Goal: Task Accomplishment & Management: Complete application form

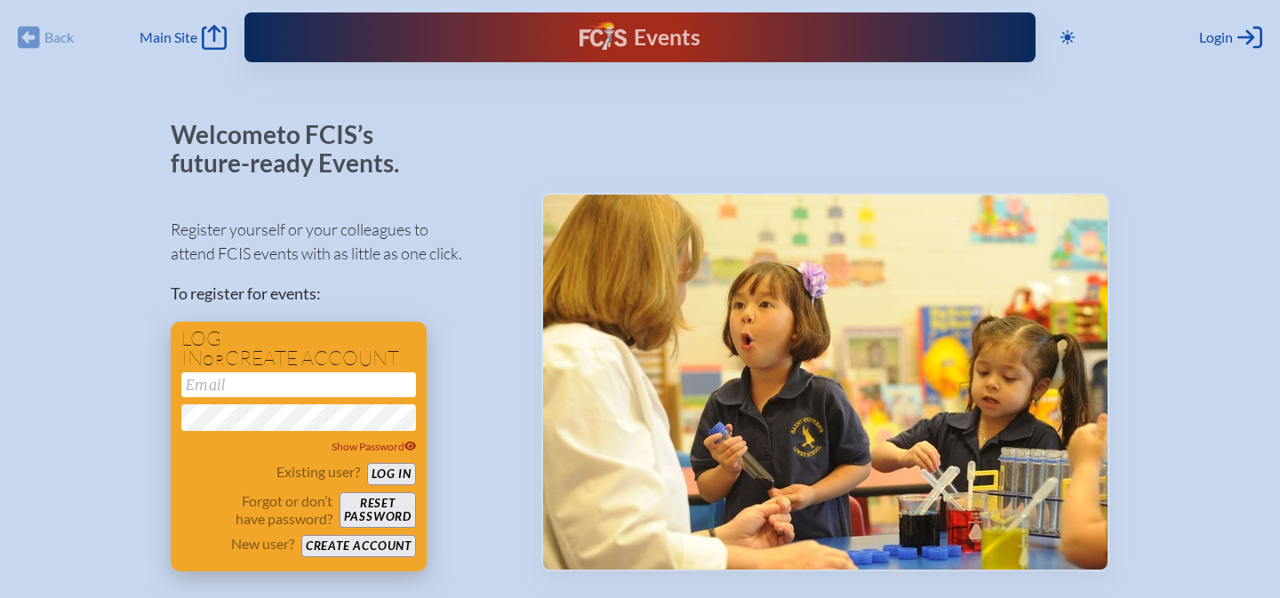
click at [340, 380] on input "email" at bounding box center [298, 384] width 235 height 25
type input "[EMAIL_ADDRESS][DOMAIN_NAME]"
click at [367, 463] on button "Log in" at bounding box center [391, 474] width 49 height 22
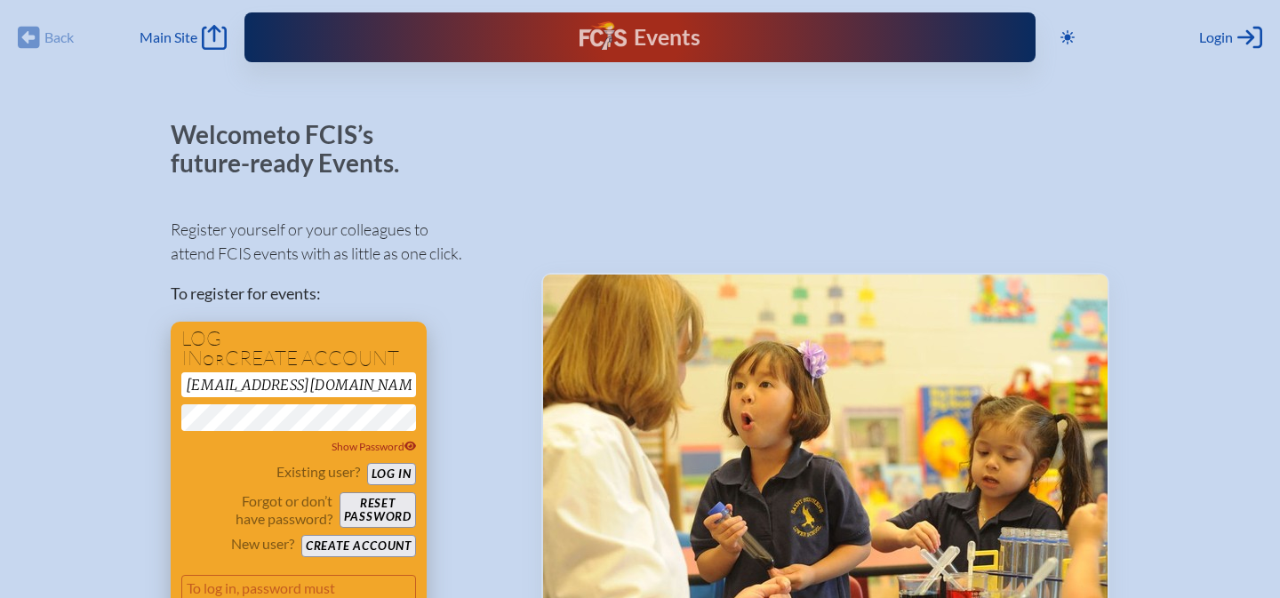
click at [388, 483] on button "Log in" at bounding box center [391, 474] width 49 height 22
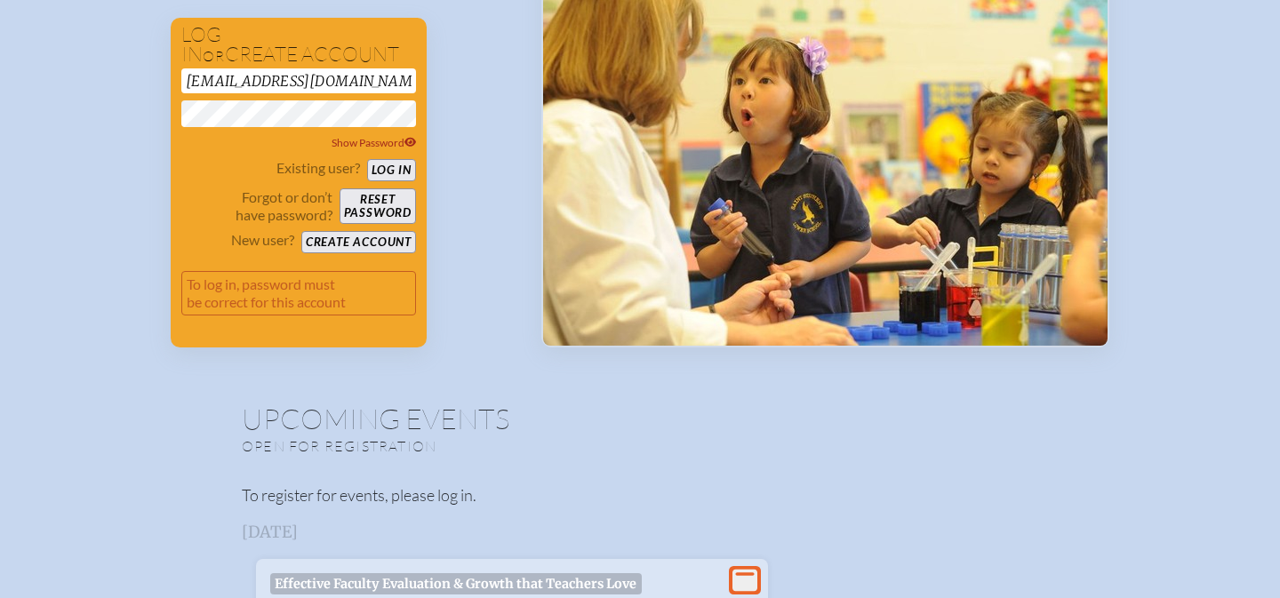
scroll to position [186, 0]
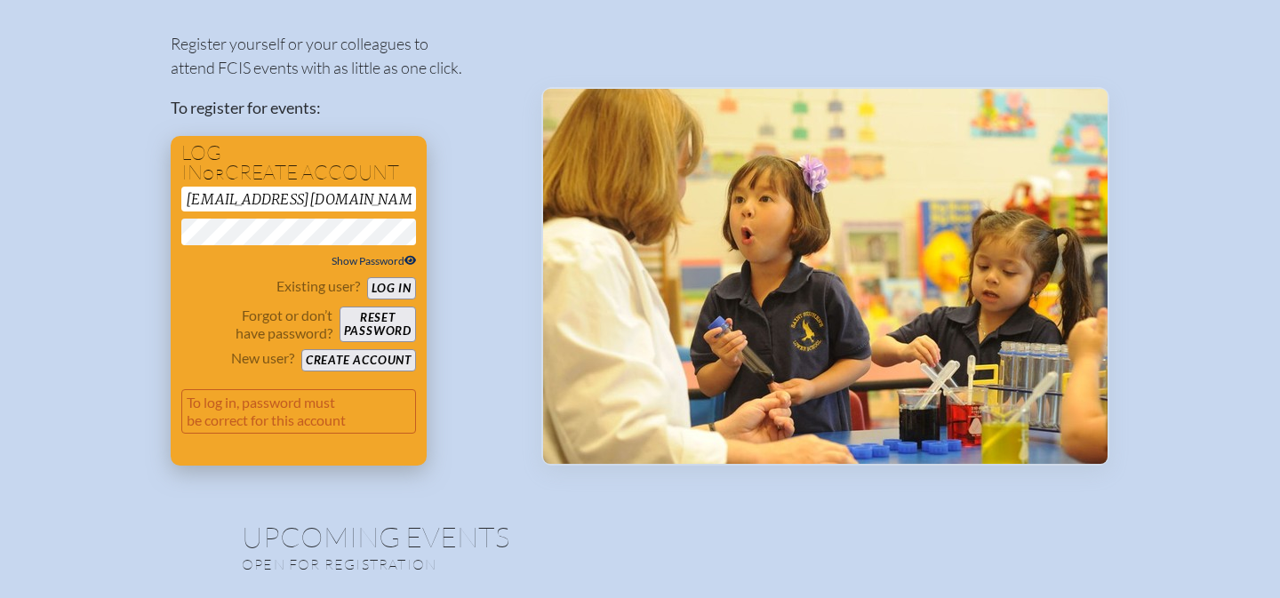
click at [405, 260] on icon at bounding box center [410, 261] width 12 height 10
click at [367, 277] on button "Log in" at bounding box center [391, 288] width 49 height 22
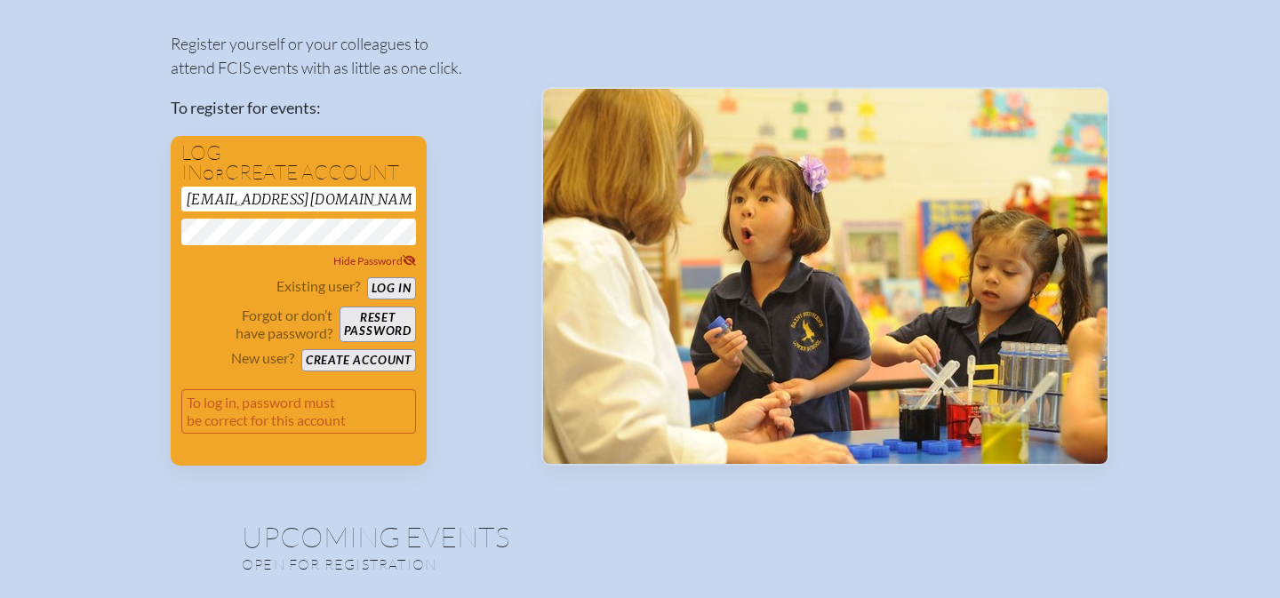
click at [500, 270] on div "Register yourself or your colleagues to attend FCIS events with as little as on…" at bounding box center [342, 241] width 342 height 450
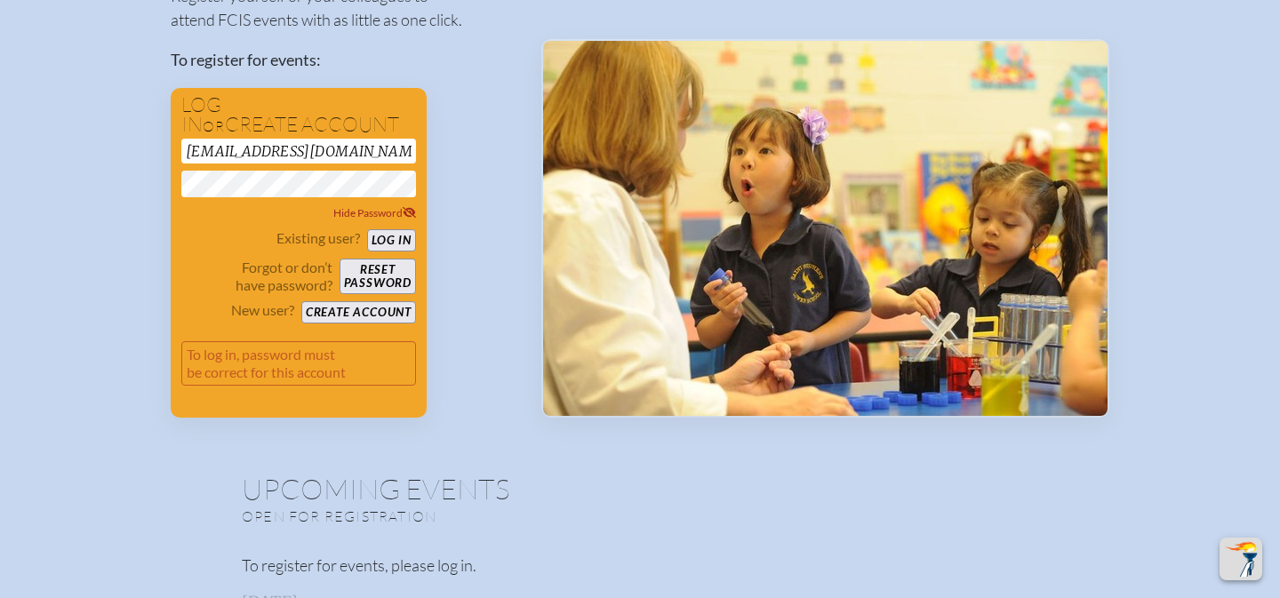
scroll to position [0, 0]
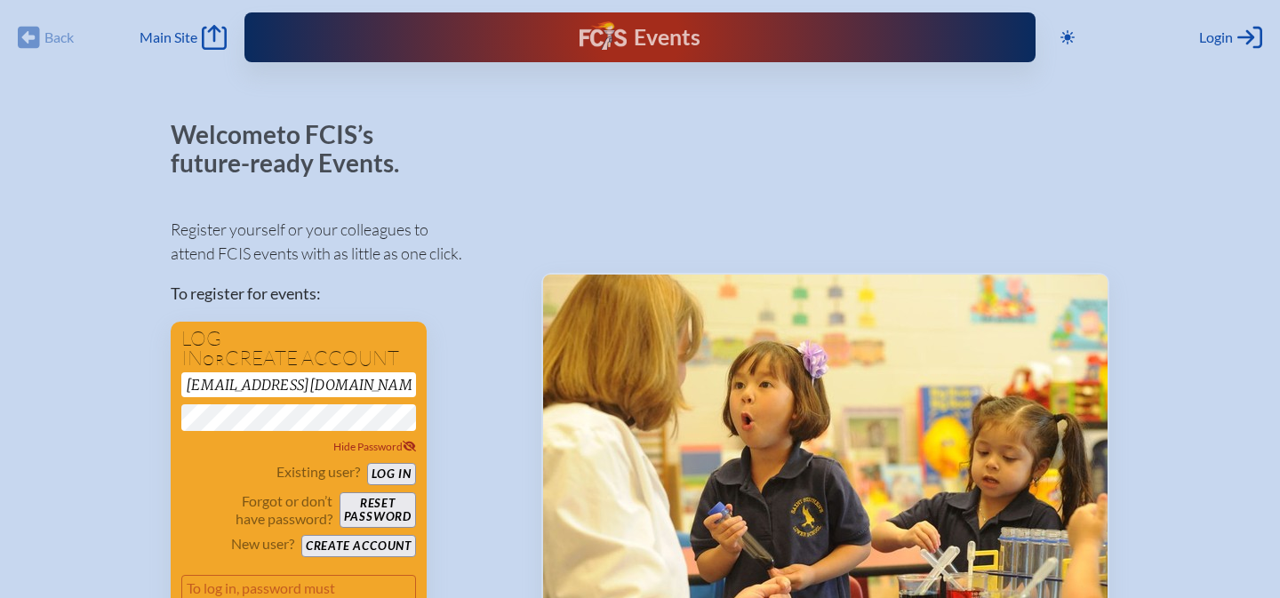
click at [1235, 44] on div "Login Log in or Create Account" at bounding box center [1230, 37] width 63 height 25
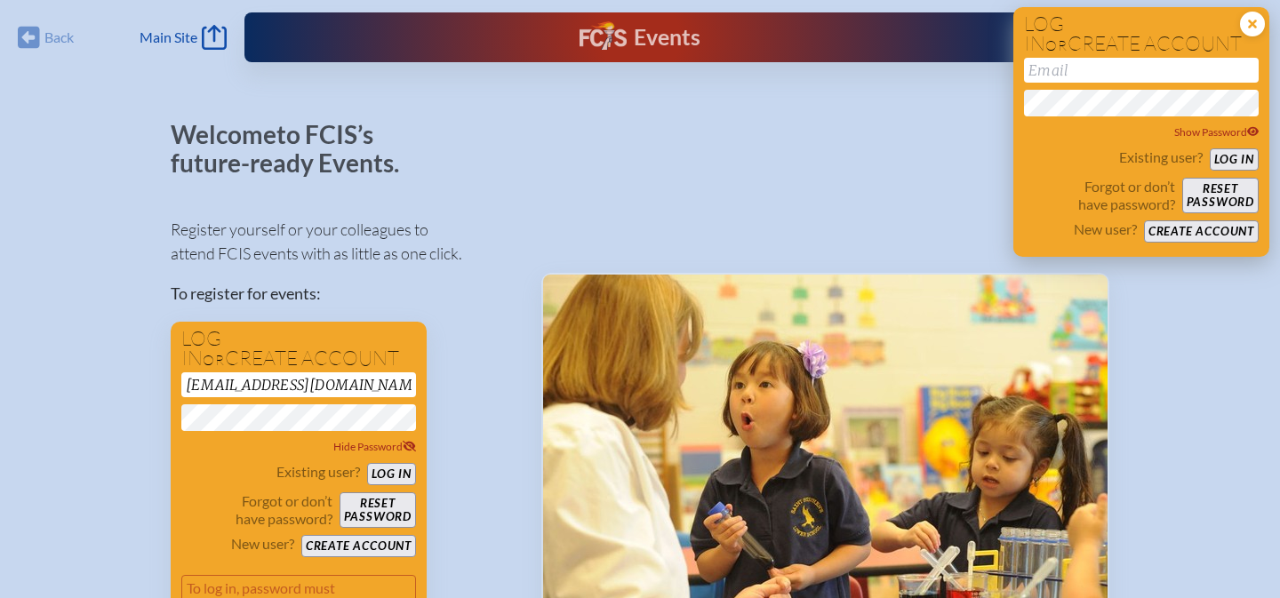
click at [1244, 26] on icon at bounding box center [1252, 24] width 25 height 25
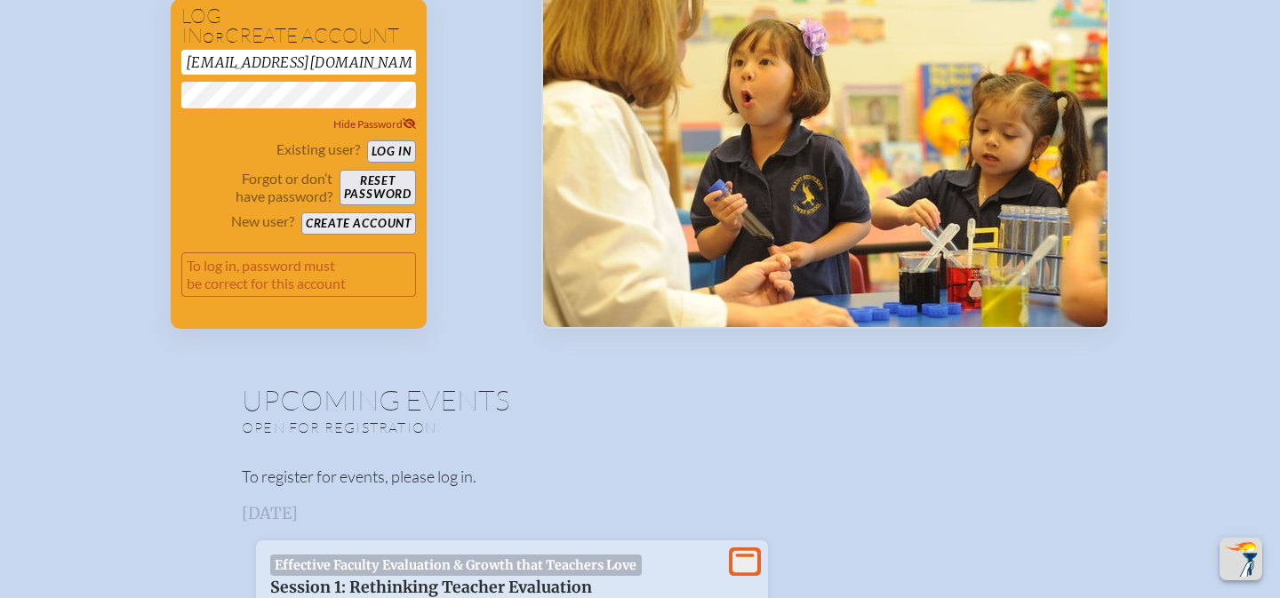
scroll to position [697, 0]
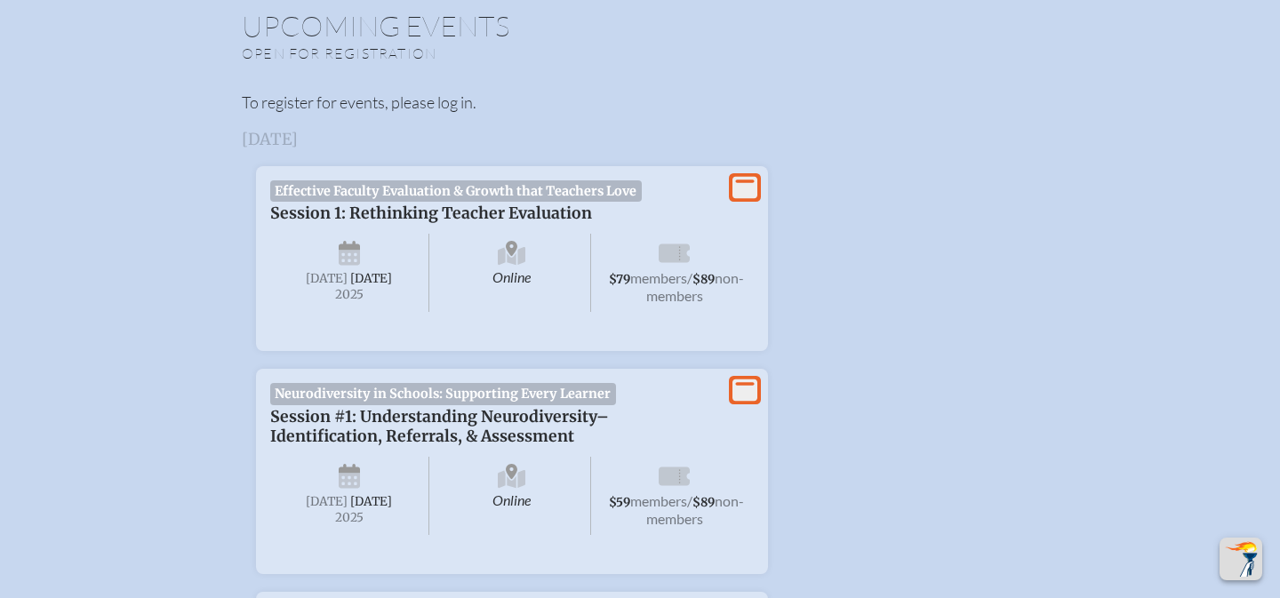
click at [868, 316] on li "View More Effective Faculty Evaluation & Growth that Teachers Love Session 1: R…" at bounding box center [640, 251] width 825 height 199
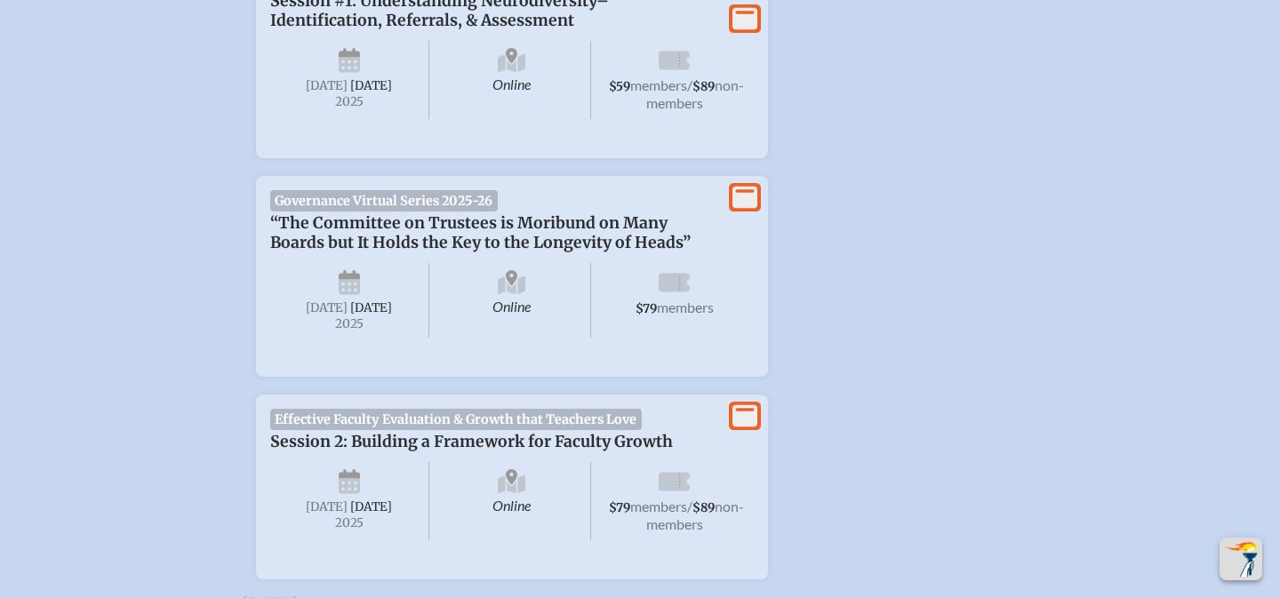
scroll to position [1114, 0]
click at [868, 316] on li "View More Governance Virtual Series 2025-26 “The Committee on Trustees is Morib…" at bounding box center [640, 268] width 825 height 215
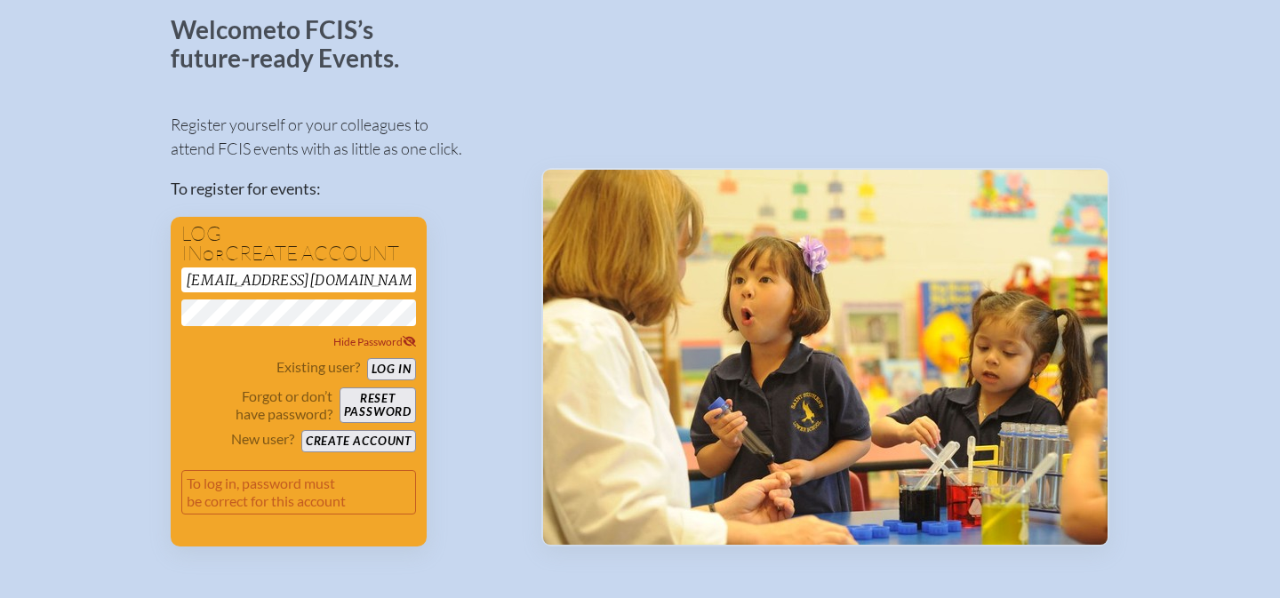
scroll to position [108, 0]
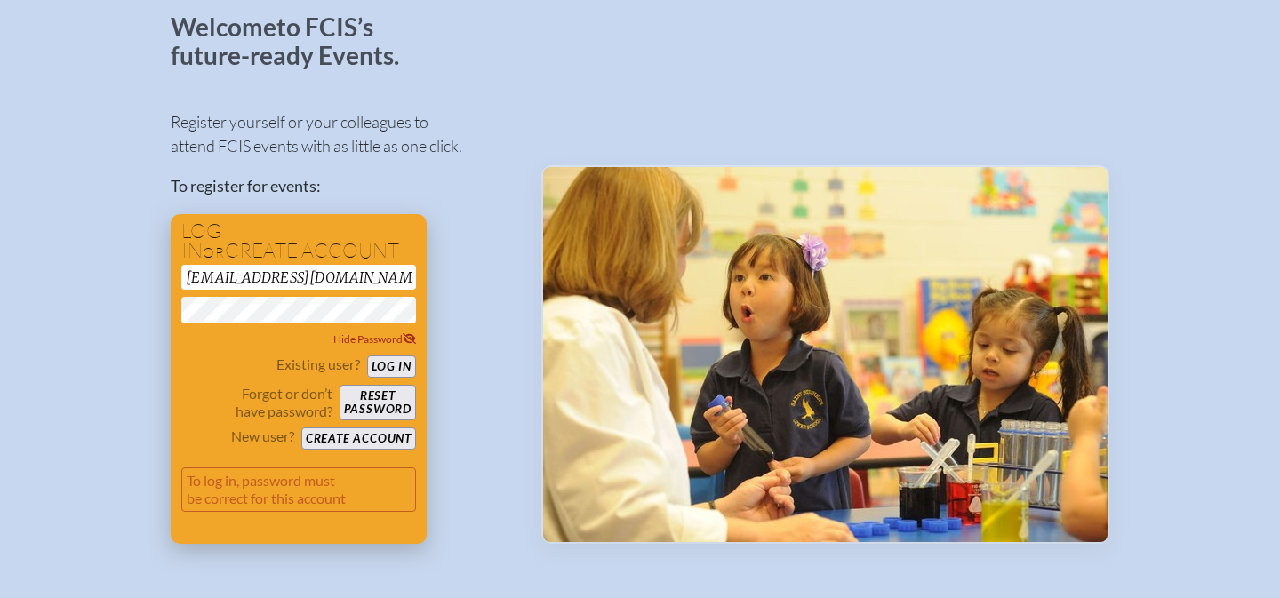
click at [392, 355] on form "jdufficy@academyprep.org Hide Password Existing user? Log in Forgot or don’t ha…" at bounding box center [298, 395] width 235 height 261
click at [380, 356] on div "Existing user? Log in" at bounding box center [298, 367] width 235 height 22
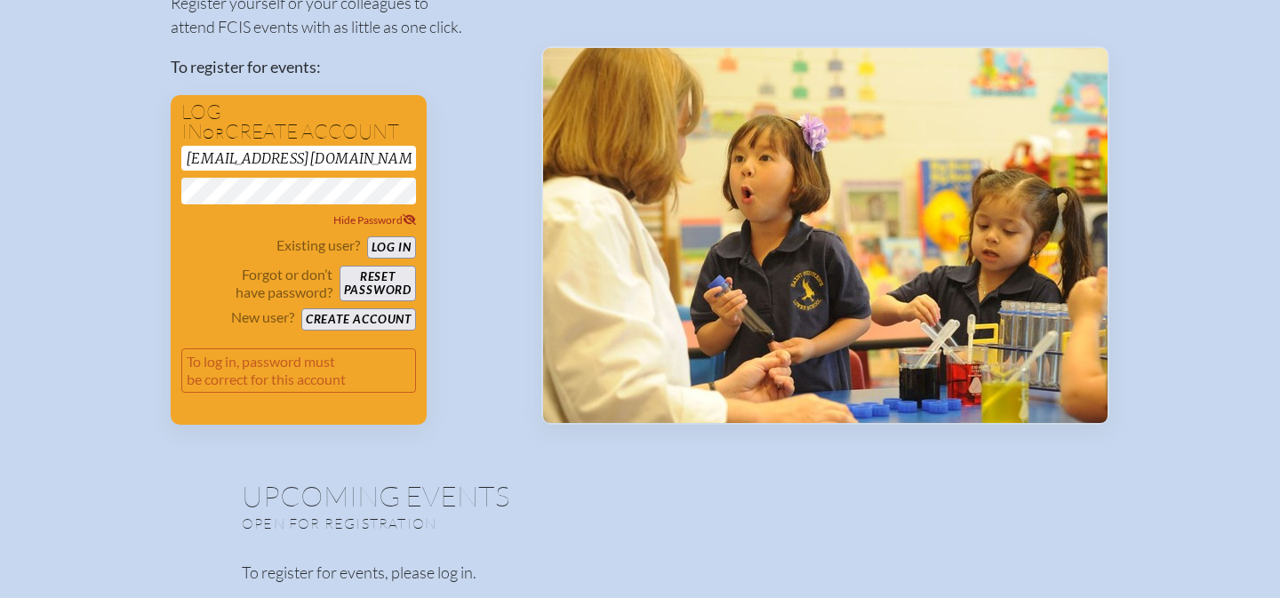
scroll to position [225, 0]
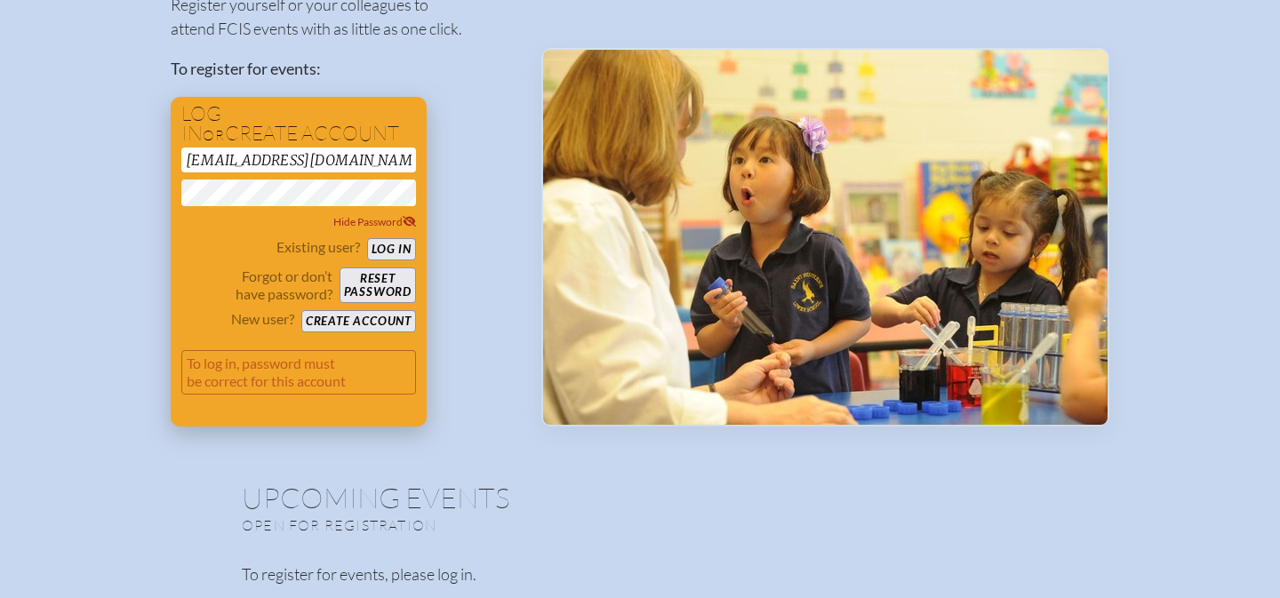
click at [337, 323] on button "Create account" at bounding box center [358, 321] width 115 height 22
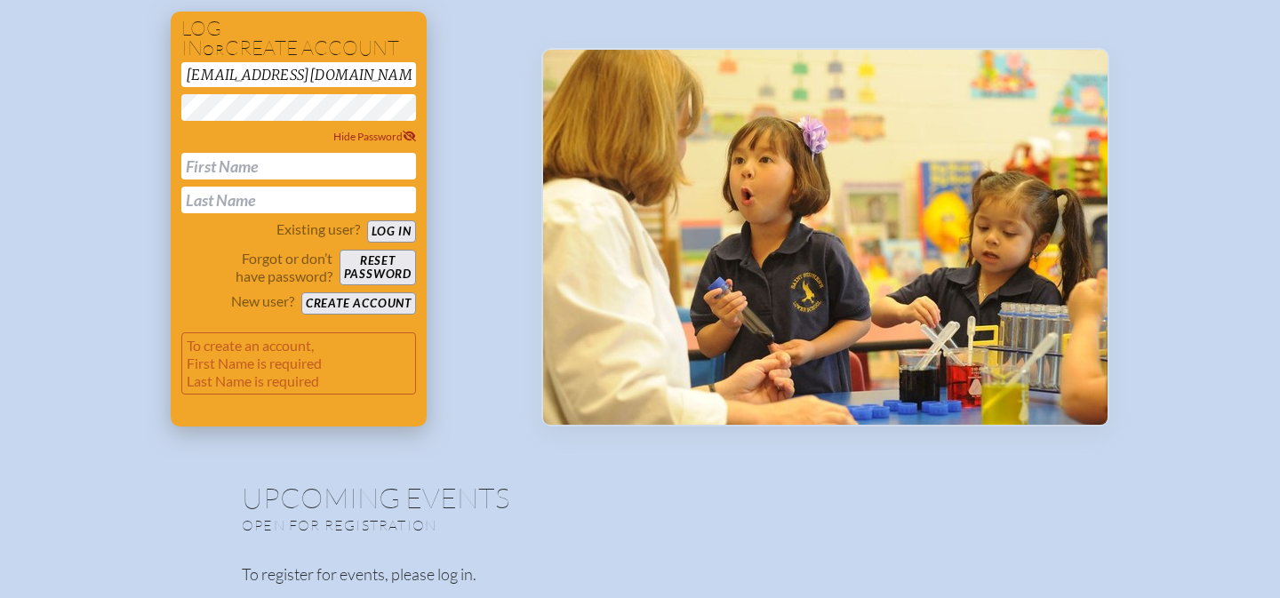
click at [307, 170] on input "text" at bounding box center [298, 166] width 235 height 27
type input "[PERSON_NAME]"
click at [346, 309] on button "Create account" at bounding box center [358, 303] width 115 height 22
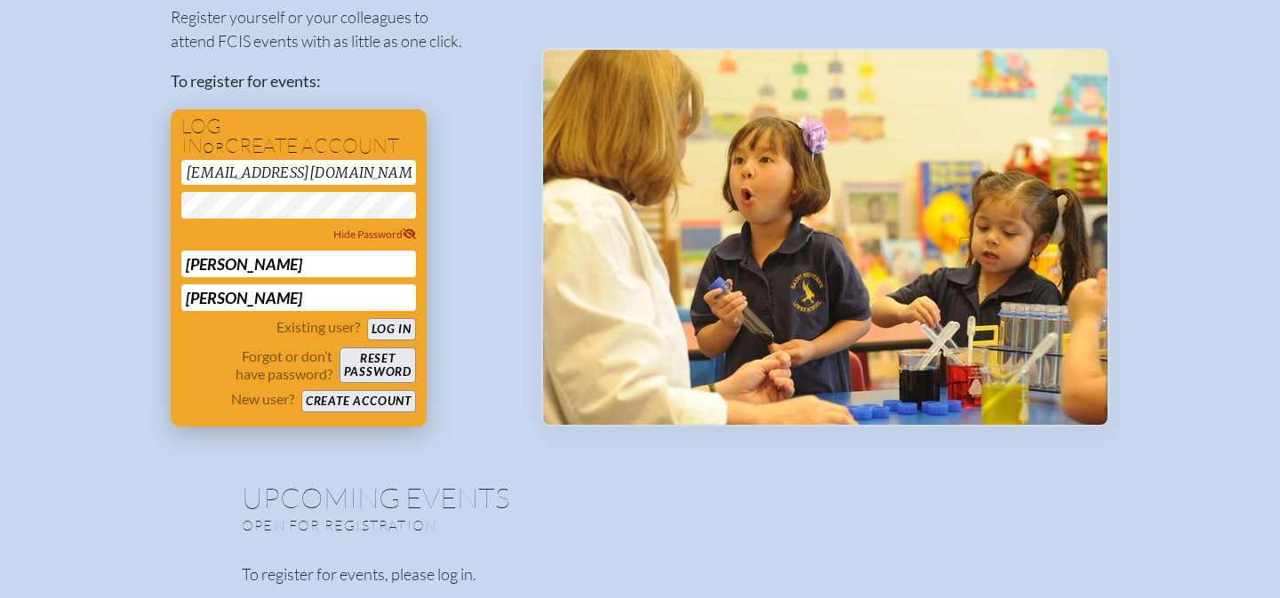
scroll to position [73, 0]
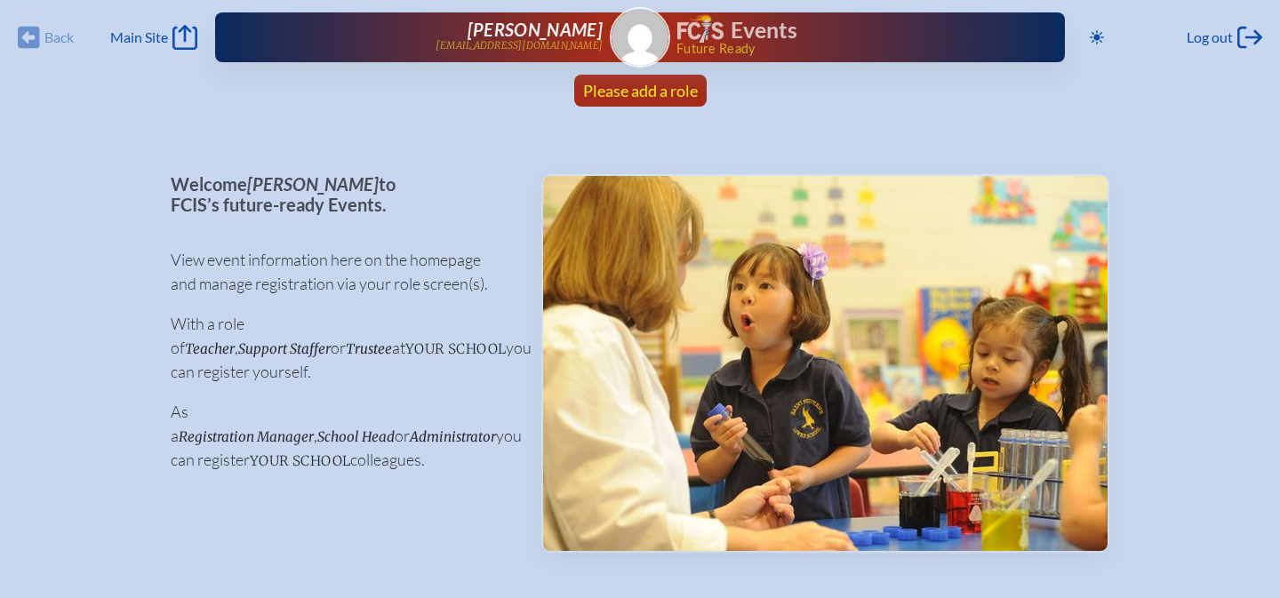
click at [628, 98] on span "Please add a role" at bounding box center [640, 91] width 115 height 20
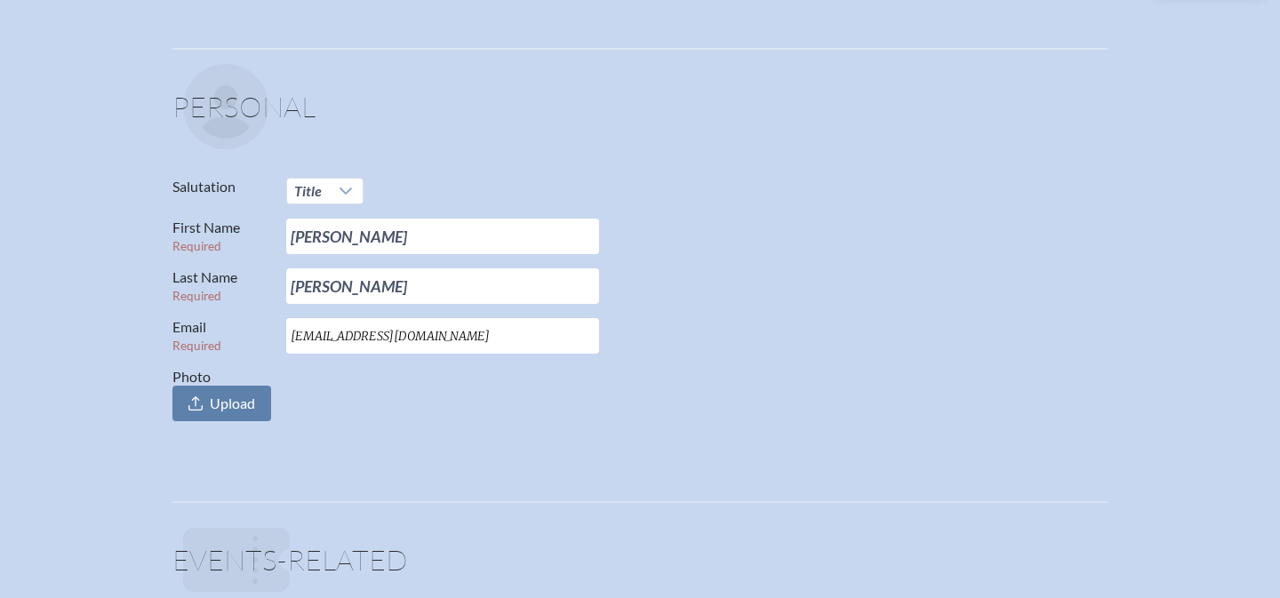
scroll to position [138, 0]
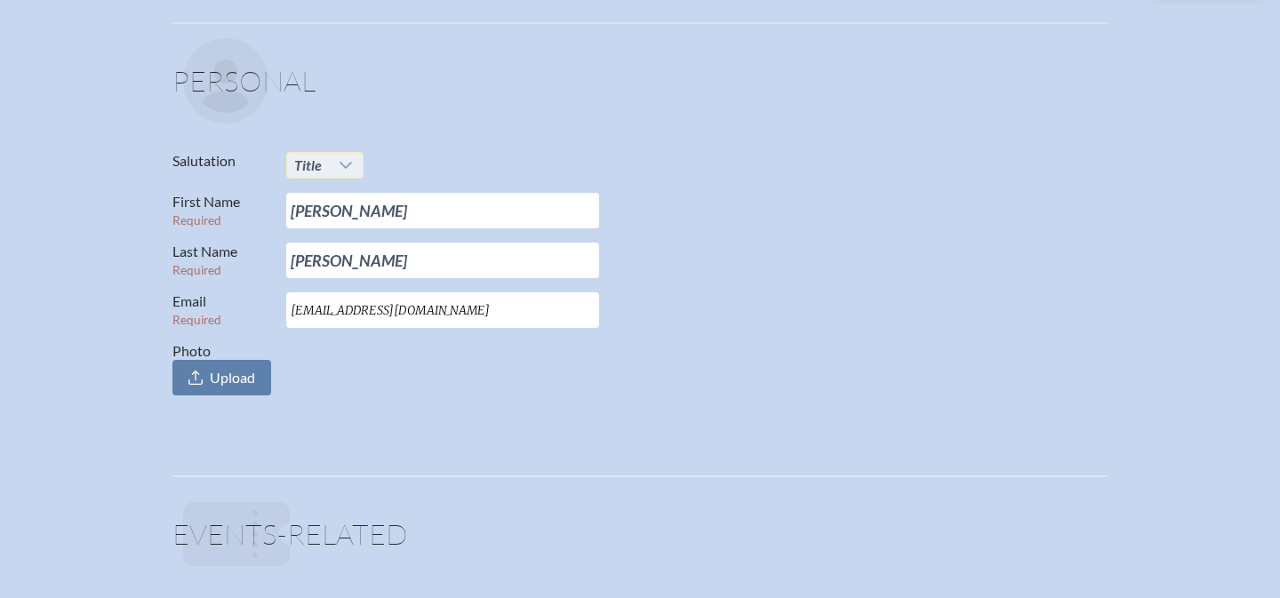
click at [324, 162] on span "Title" at bounding box center [308, 165] width 42 height 25
click at [318, 270] on li "Ms." at bounding box center [324, 273] width 76 height 25
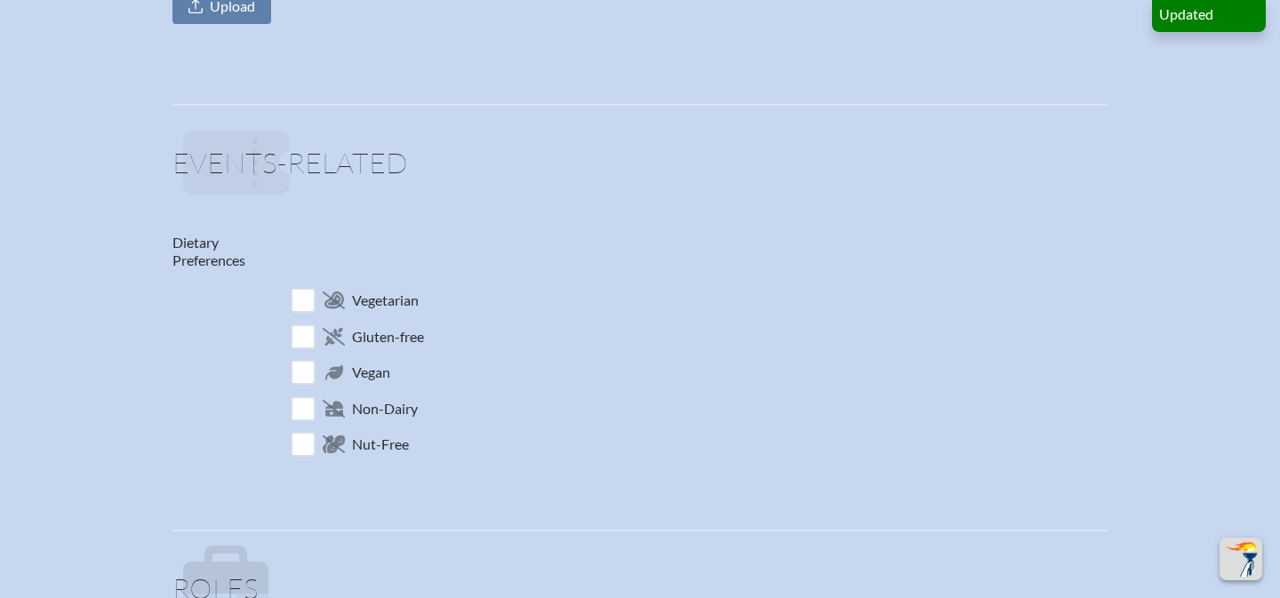
scroll to position [618, 0]
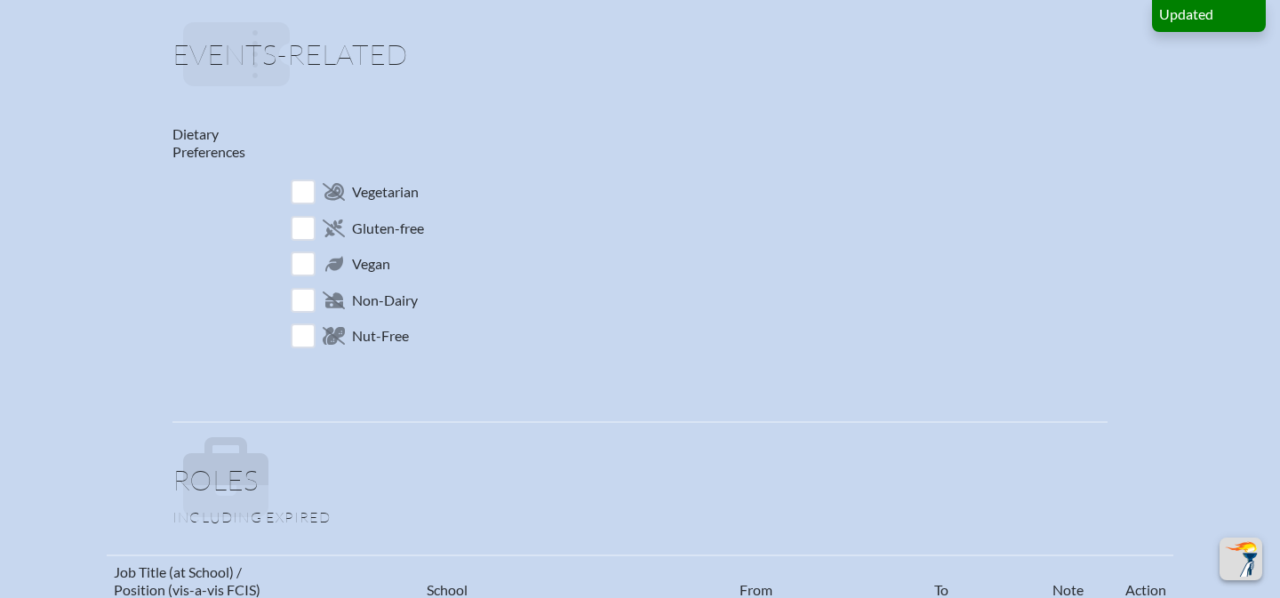
click at [46, 357] on div "Updated Personal Salutation Ms. First Name Required [PERSON_NAME] Last Name Req…" at bounding box center [639, 355] width 1223 height 1626
click at [306, 186] on input "checkbox" at bounding box center [303, 192] width 31 height 31
checkbox input "true"
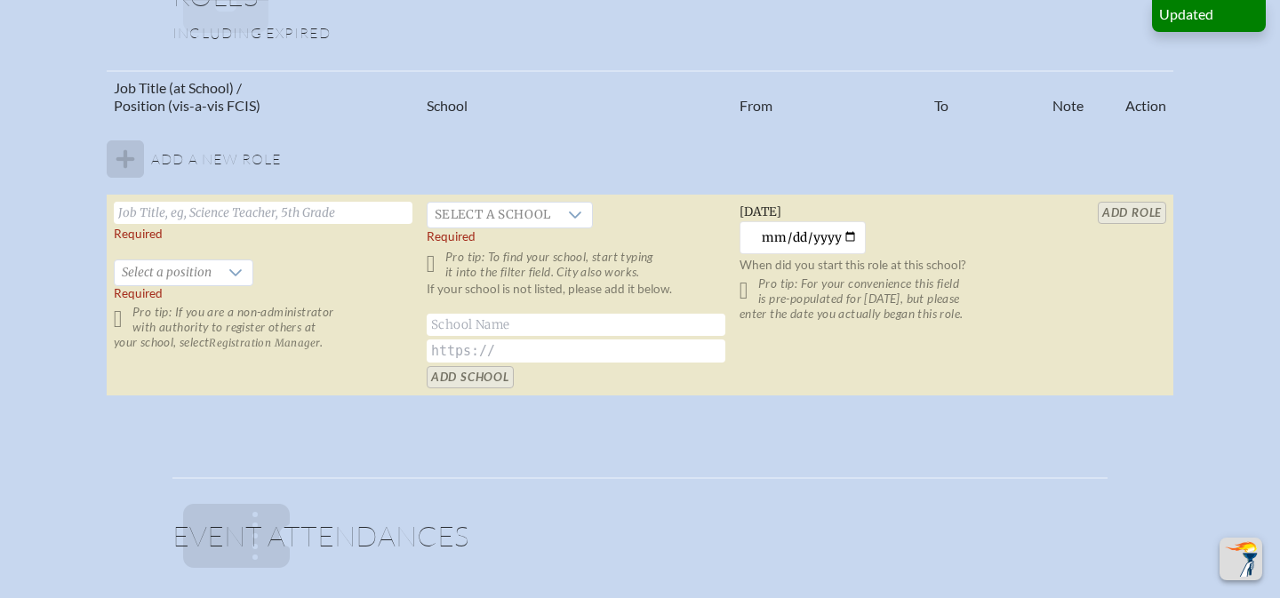
scroll to position [1104, 0]
click at [168, 221] on input "text" at bounding box center [263, 211] width 299 height 22
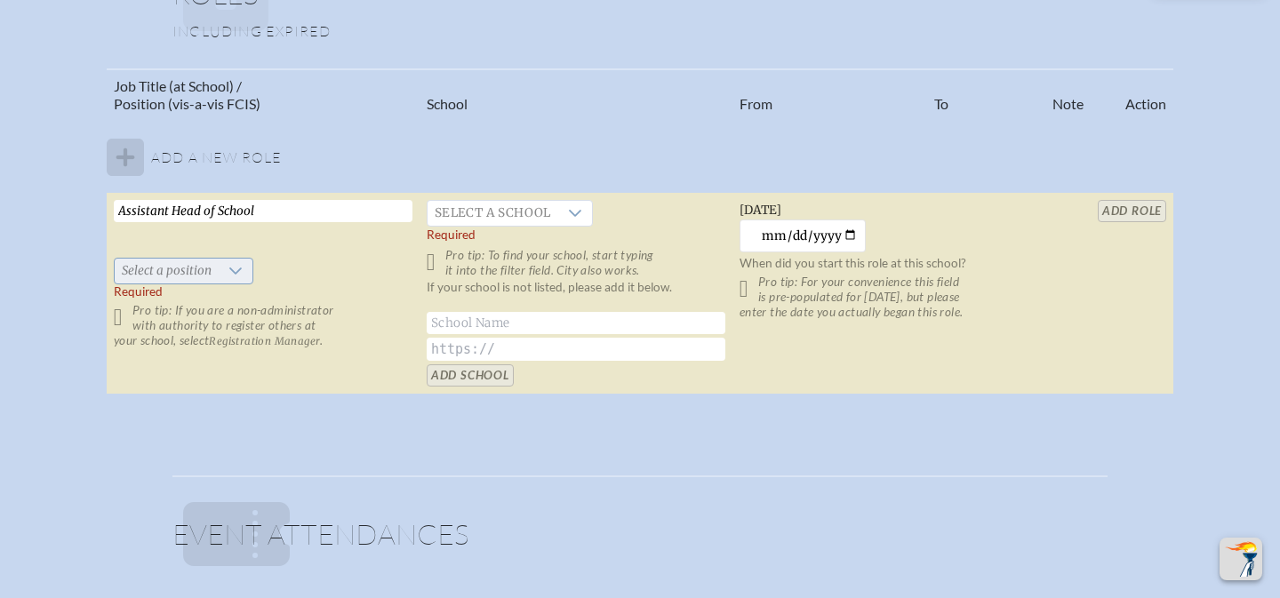
type input "Assistant Head of School"
click at [172, 260] on span "Select a position" at bounding box center [167, 271] width 104 height 25
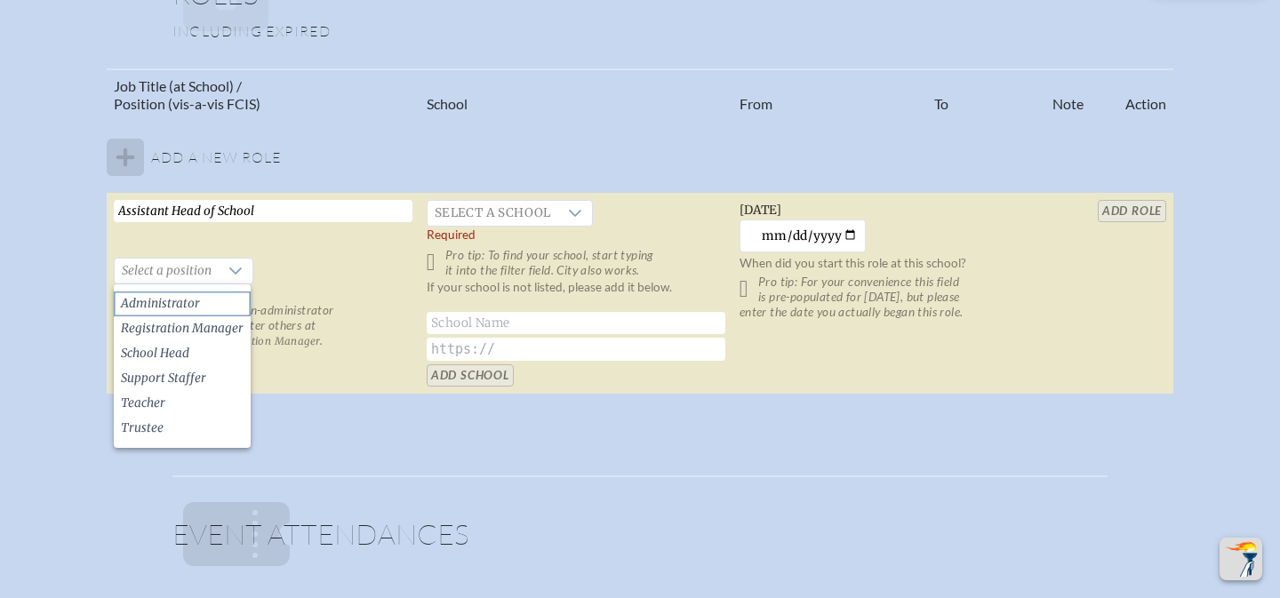
click at [172, 301] on span "Administrator" at bounding box center [160, 304] width 79 height 18
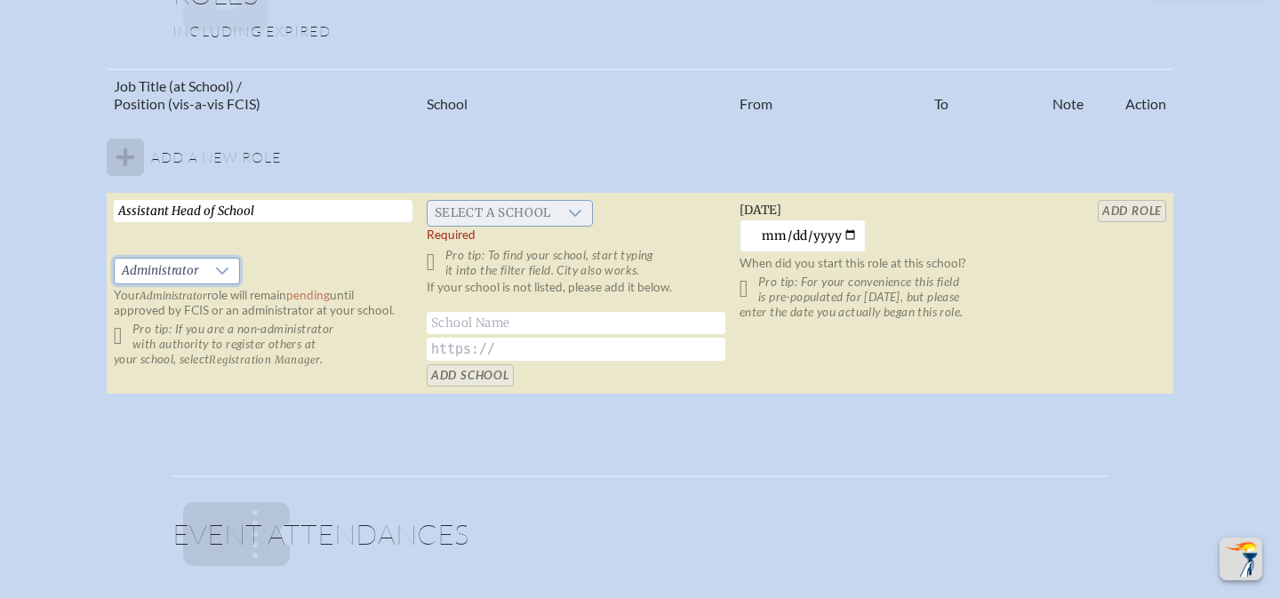
click at [522, 208] on span "Select a school" at bounding box center [493, 213] width 131 height 25
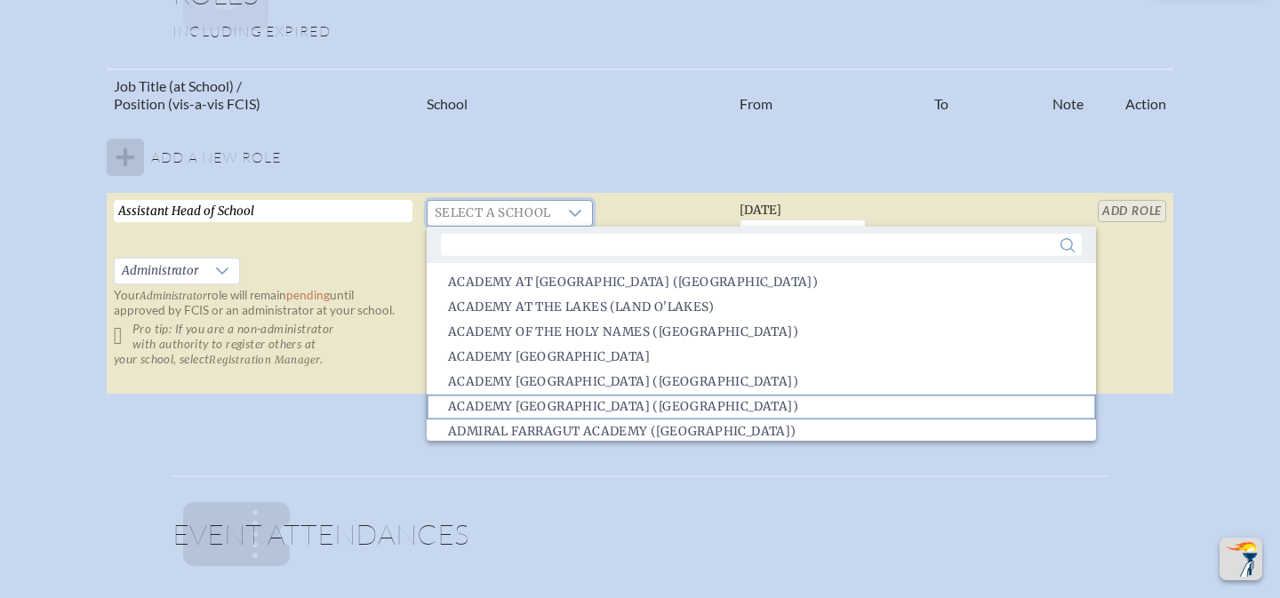
click at [565, 410] on span "Academy [GEOGRAPHIC_DATA] ([GEOGRAPHIC_DATA])" at bounding box center [623, 407] width 350 height 18
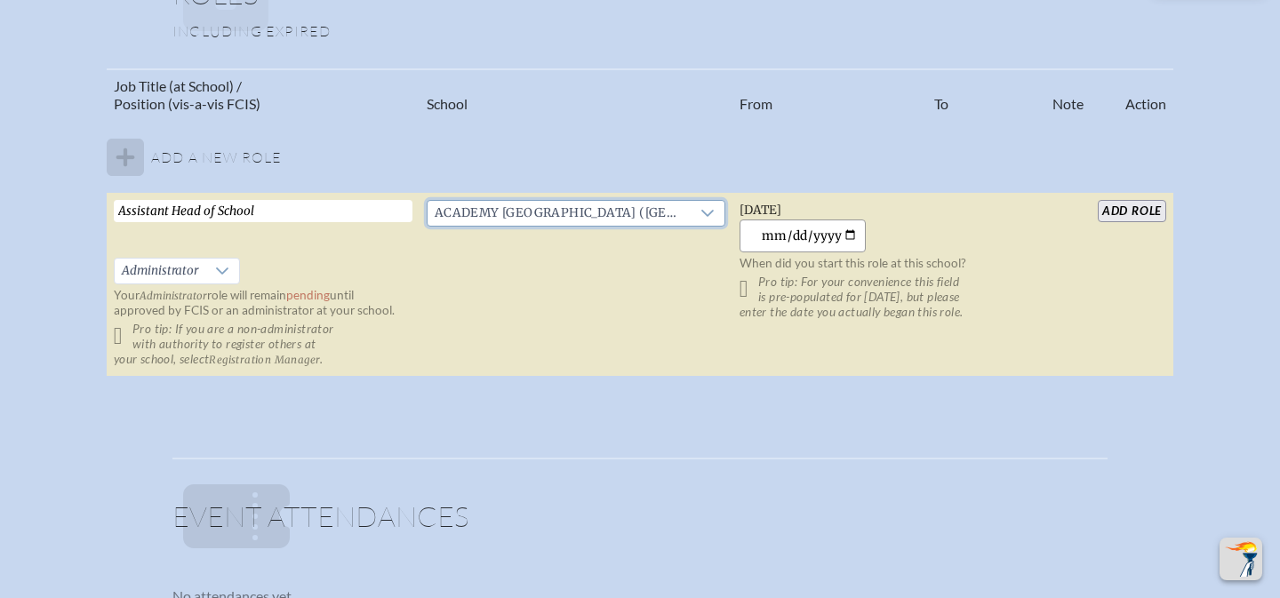
click at [761, 243] on input "[DATE]" at bounding box center [803, 236] width 127 height 33
click at [853, 237] on input "[DATE]" at bounding box center [803, 236] width 127 height 33
click at [852, 234] on input "[DATE]" at bounding box center [803, 236] width 127 height 33
type input "[DATE]"
click at [1149, 209] on input "add Role" at bounding box center [1132, 211] width 68 height 22
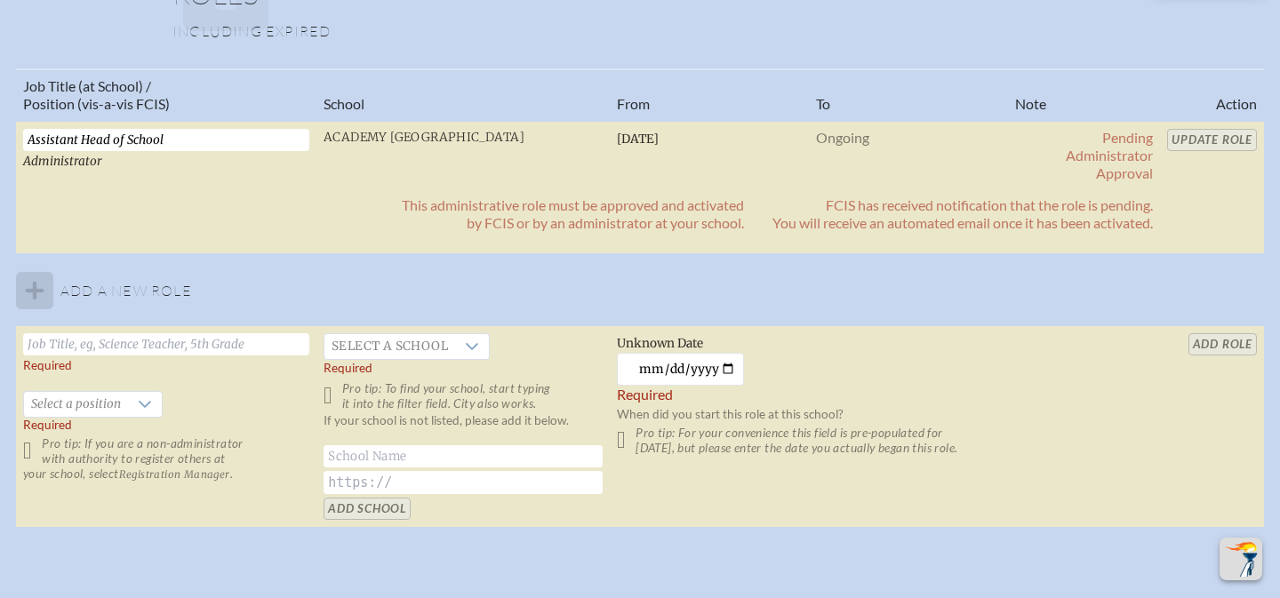
click at [1081, 301] on table "Job Title (at School) / Position (vis-a-vis FCIS) School From To Note Action As…" at bounding box center [640, 298] width 1248 height 460
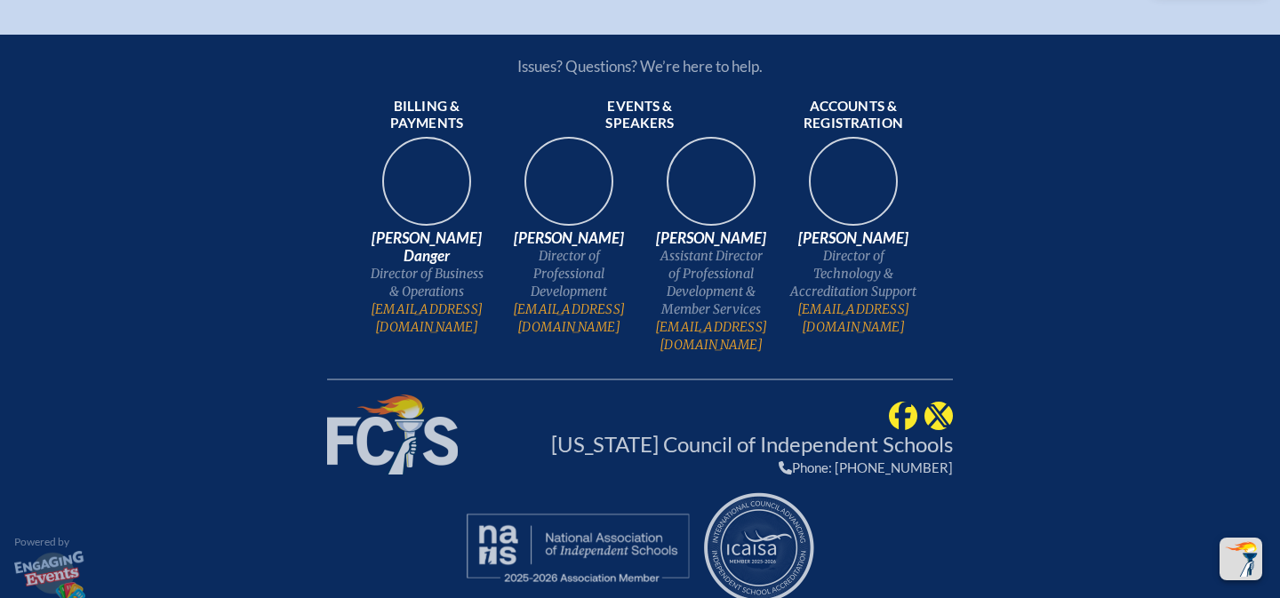
scroll to position [0, 0]
